Goal: Task Accomplishment & Management: Complete application form

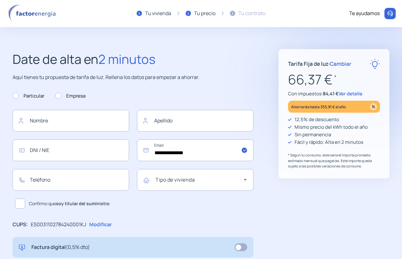
click at [135, 80] on p "Aquí tienes tu propuesta de tarifa de luz. Rellena los datos para empezar a aho…" at bounding box center [133, 77] width 241 height 8
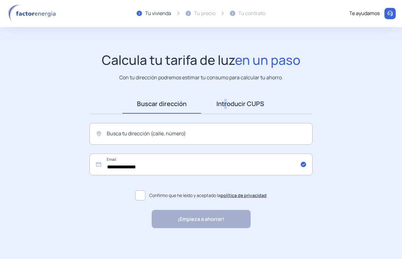
click at [225, 107] on link "Introducir CUPS" at bounding box center [240, 103] width 79 height 19
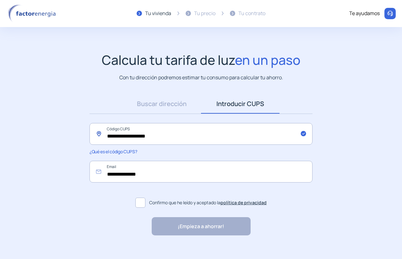
drag, startPoint x: 239, startPoint y: 130, endPoint x: 29, endPoint y: 268, distance: 251.2
click at [29, 258] on html "Uso de cookies Utilizamos cookies propias y de terceros para analizar el uso de…" at bounding box center [201, 133] width 402 height 266
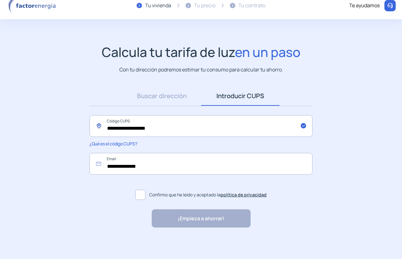
paste input "text"
type input "**********"
click at [136, 200] on label "Confirmo que he leído y aceptado la política de privacidad" at bounding box center [201, 194] width 223 height 15
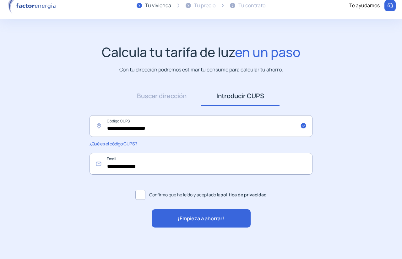
click at [184, 217] on span "¡Empieza a ahorrar!" at bounding box center [201, 218] width 47 height 8
